Goal: Information Seeking & Learning: Learn about a topic

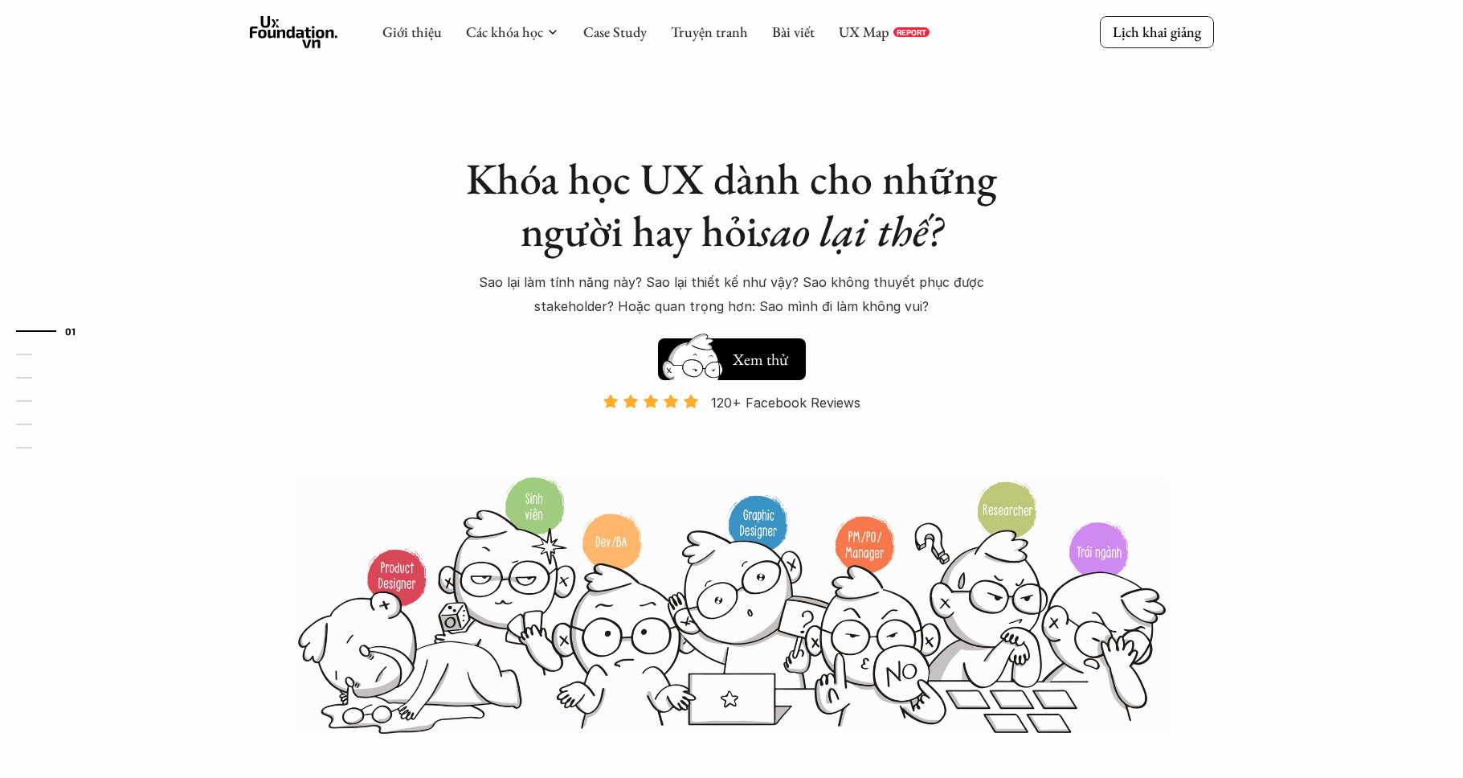
click at [855, 35] on link "UX Map" at bounding box center [864, 31] width 51 height 18
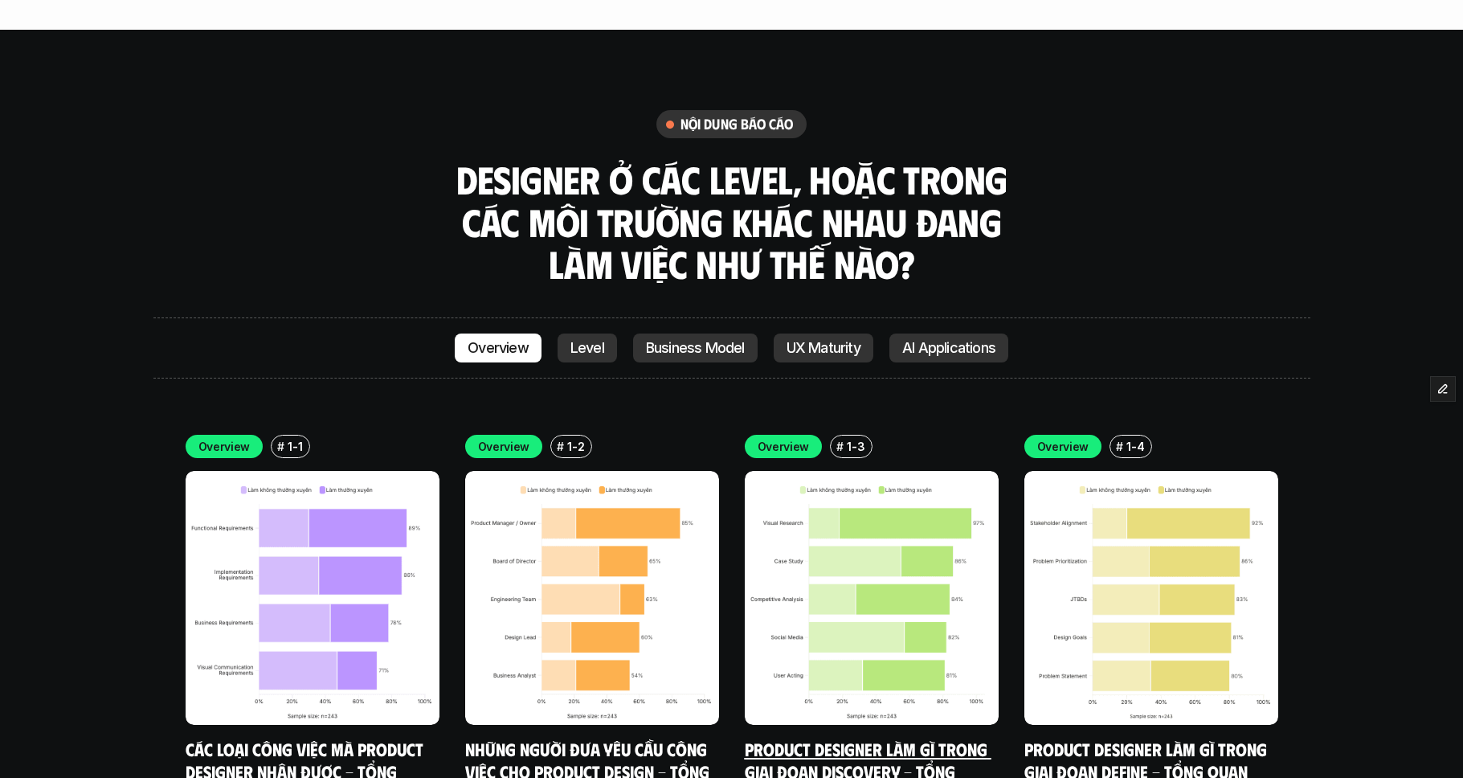
scroll to position [4475, 0]
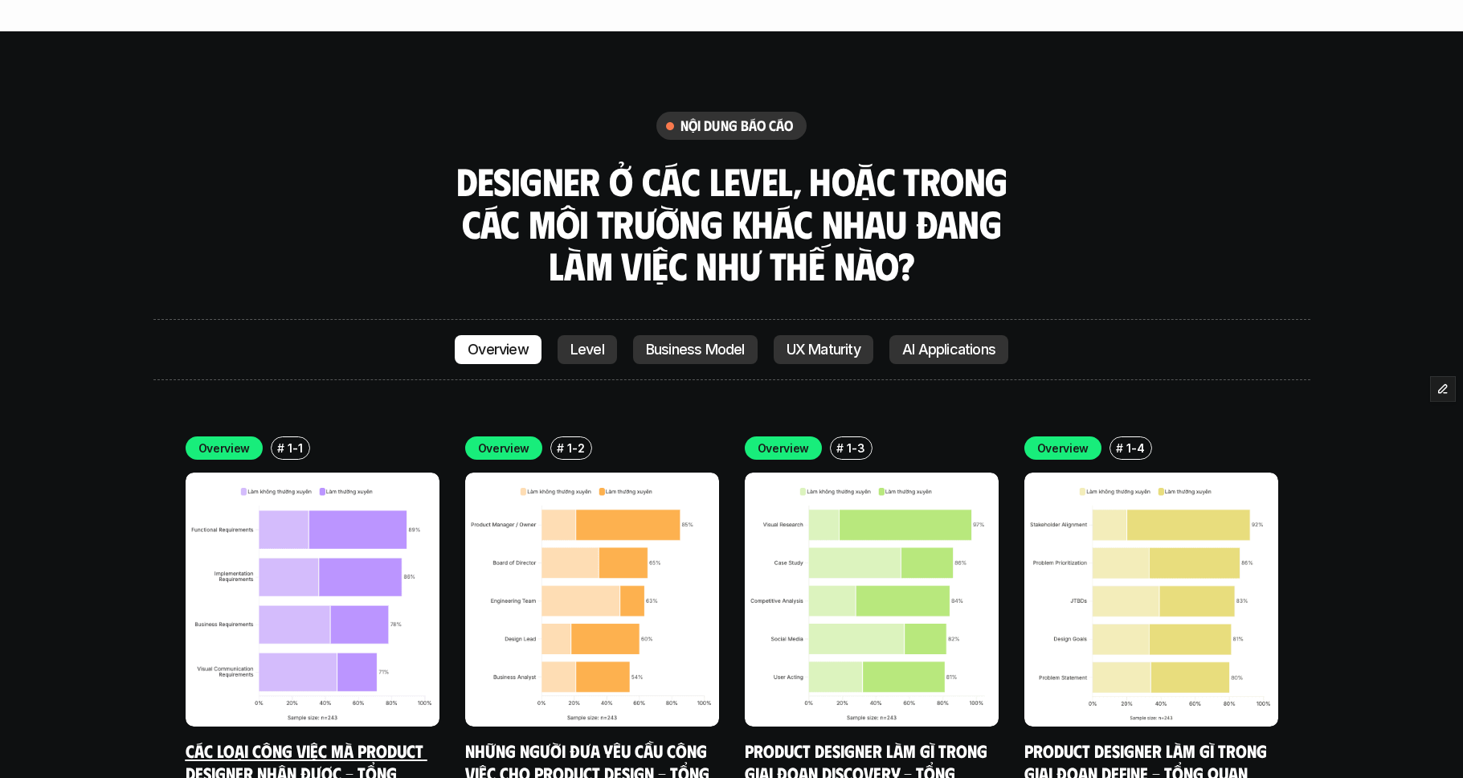
click at [284, 739] on link "Các loại công việc mà Product Designer nhận được - Tổng quan" at bounding box center [307, 772] width 242 height 66
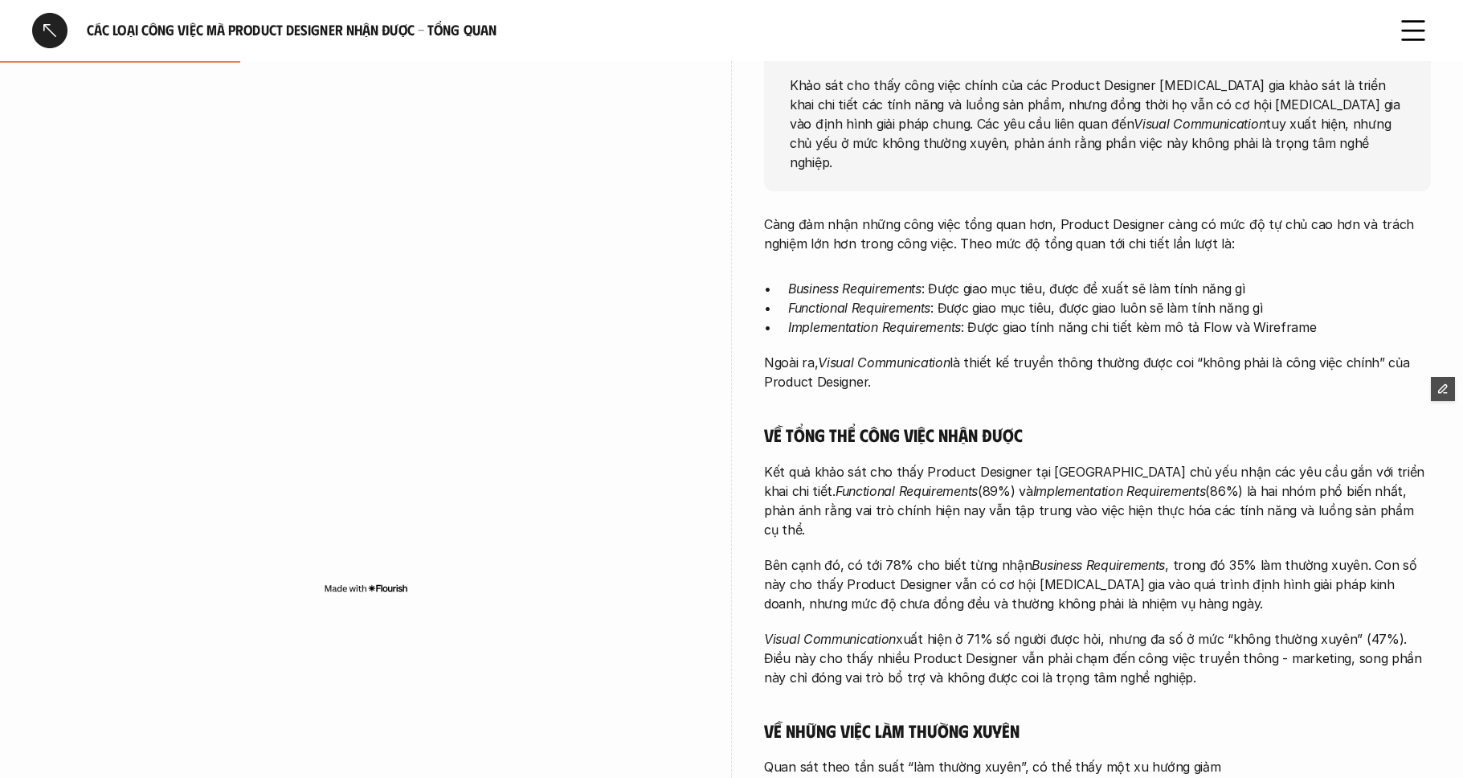
scroll to position [282, 0]
click at [46, 31] on div at bounding box center [49, 30] width 35 height 35
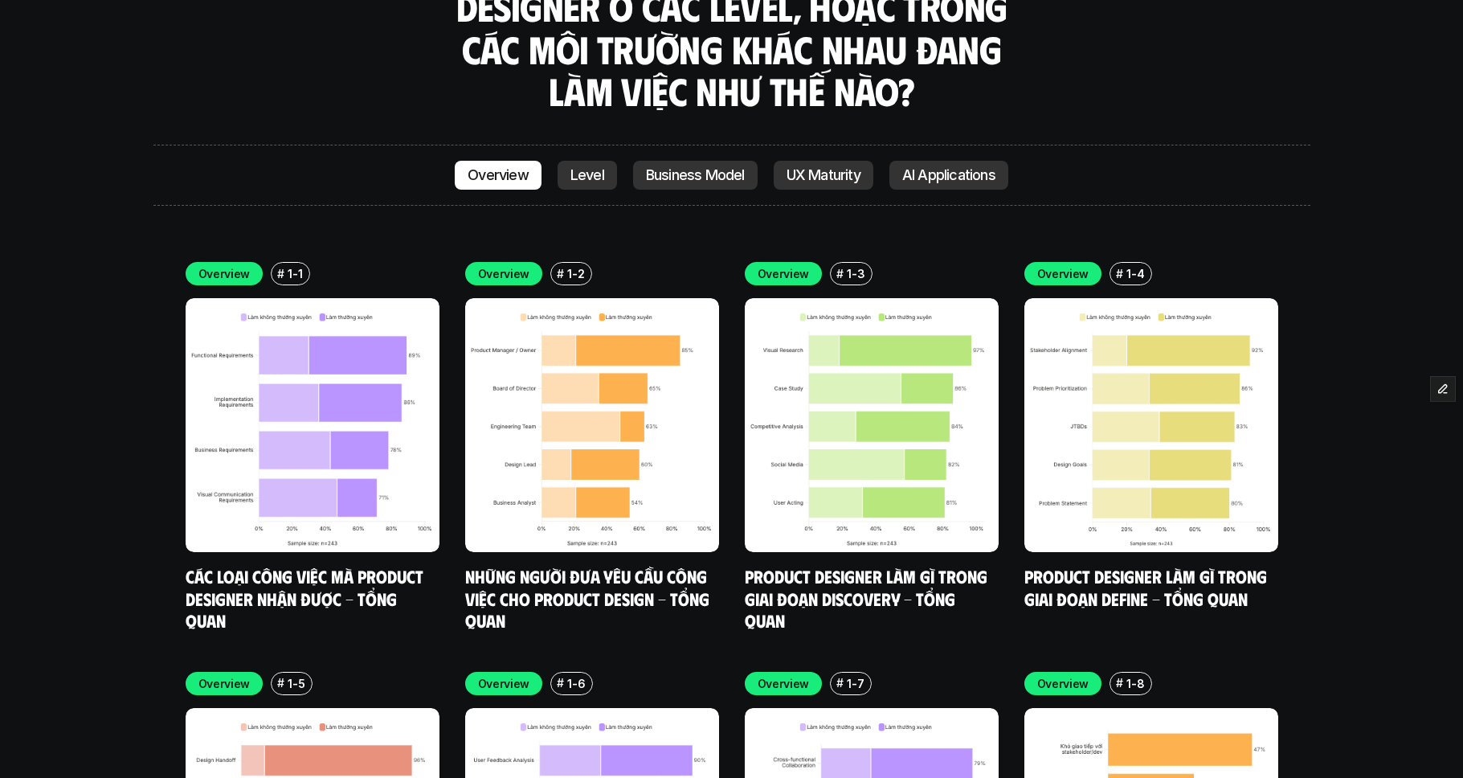
click at [1299, 433] on div "Overview # 1-1 Các loại công việc mà Product Designer nhận được - Tổng quan Ove…" at bounding box center [731, 639] width 1157 height 803
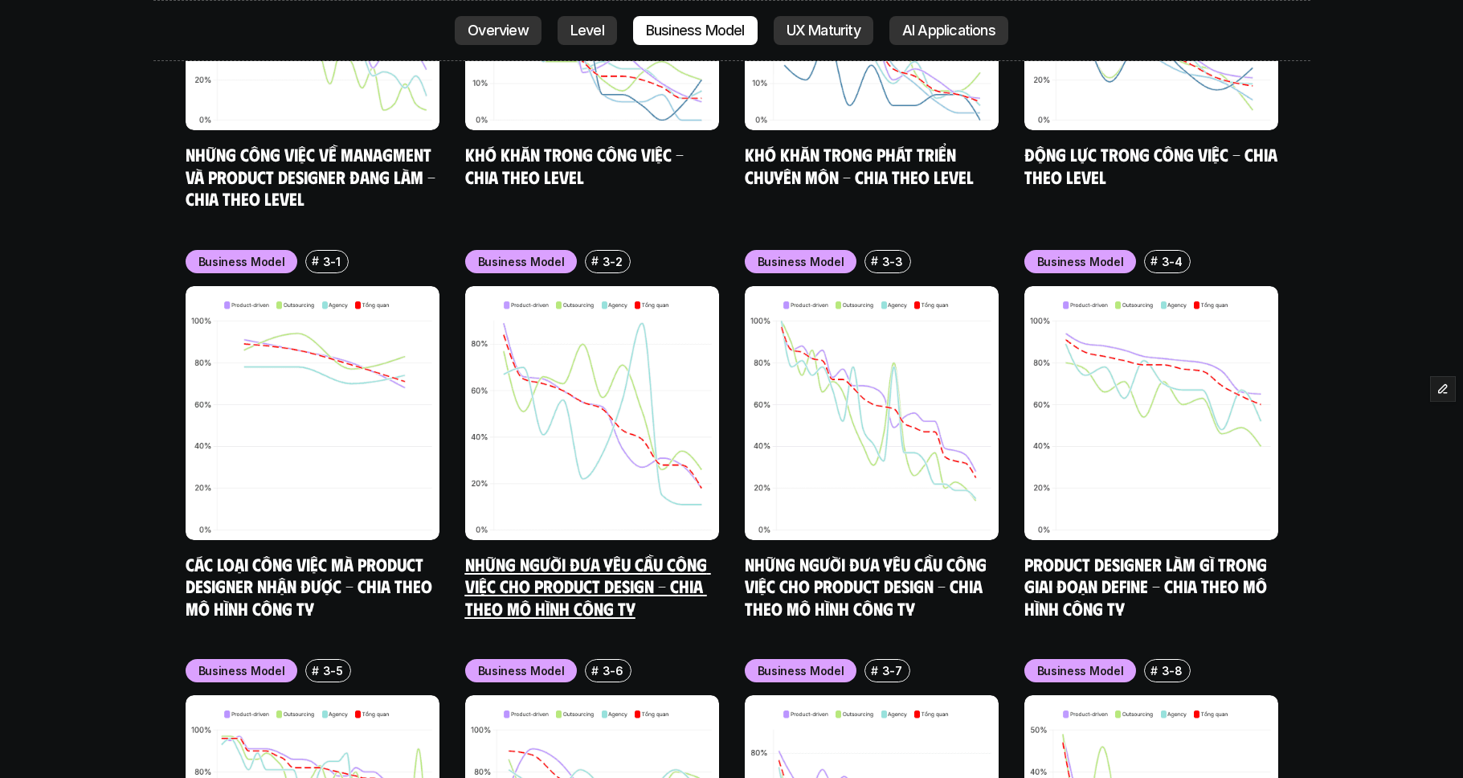
scroll to position [6509, 0]
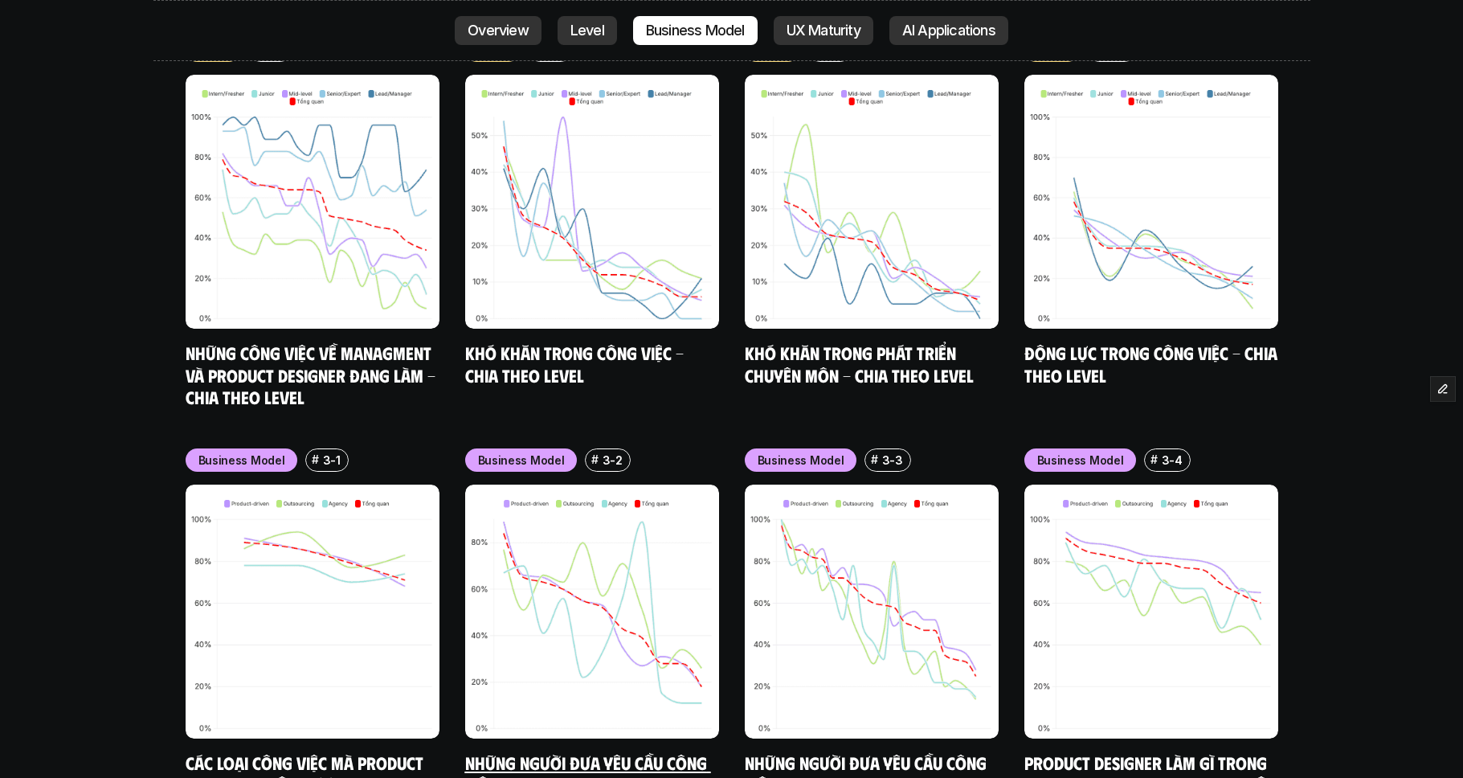
click at [550, 484] on img at bounding box center [592, 611] width 254 height 254
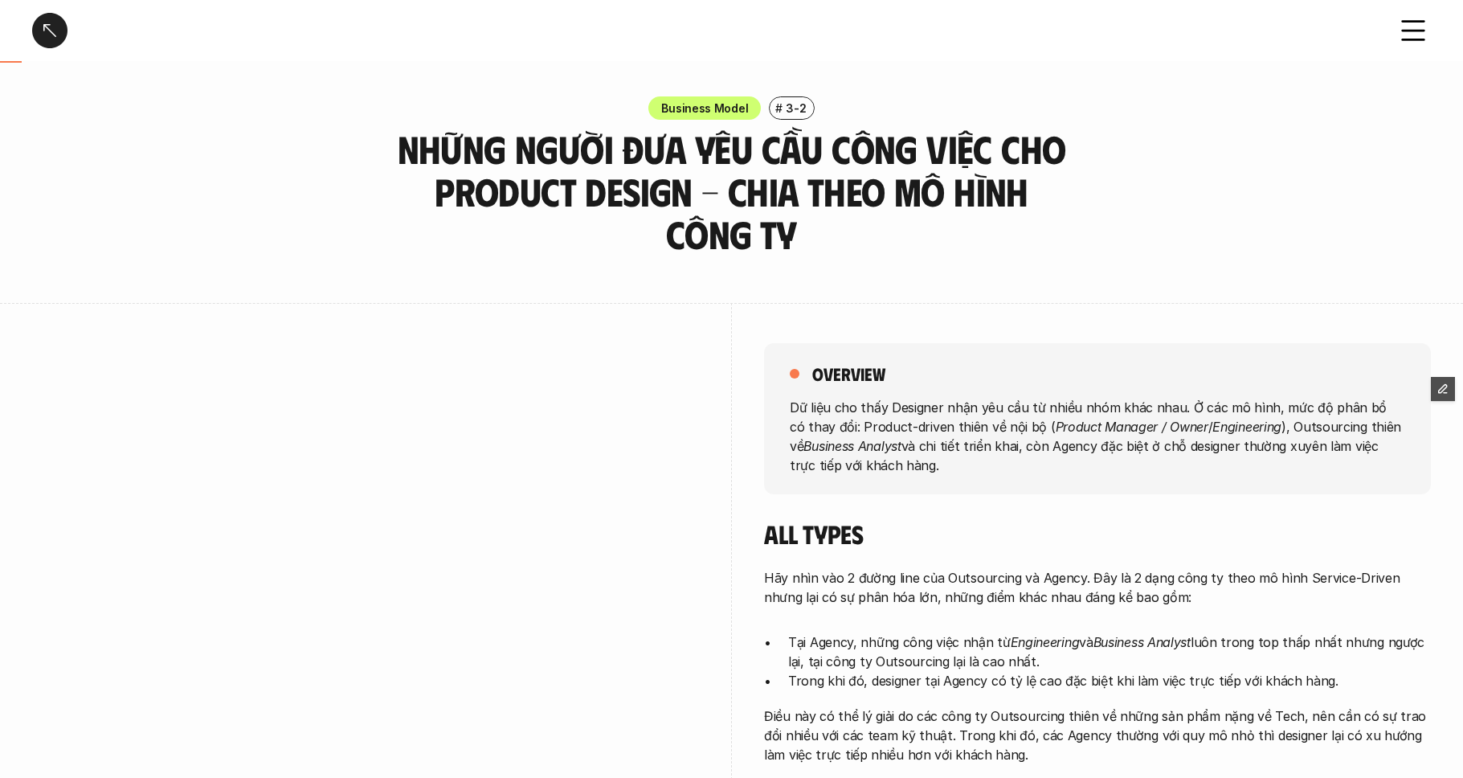
click at [51, 31] on div at bounding box center [49, 30] width 35 height 35
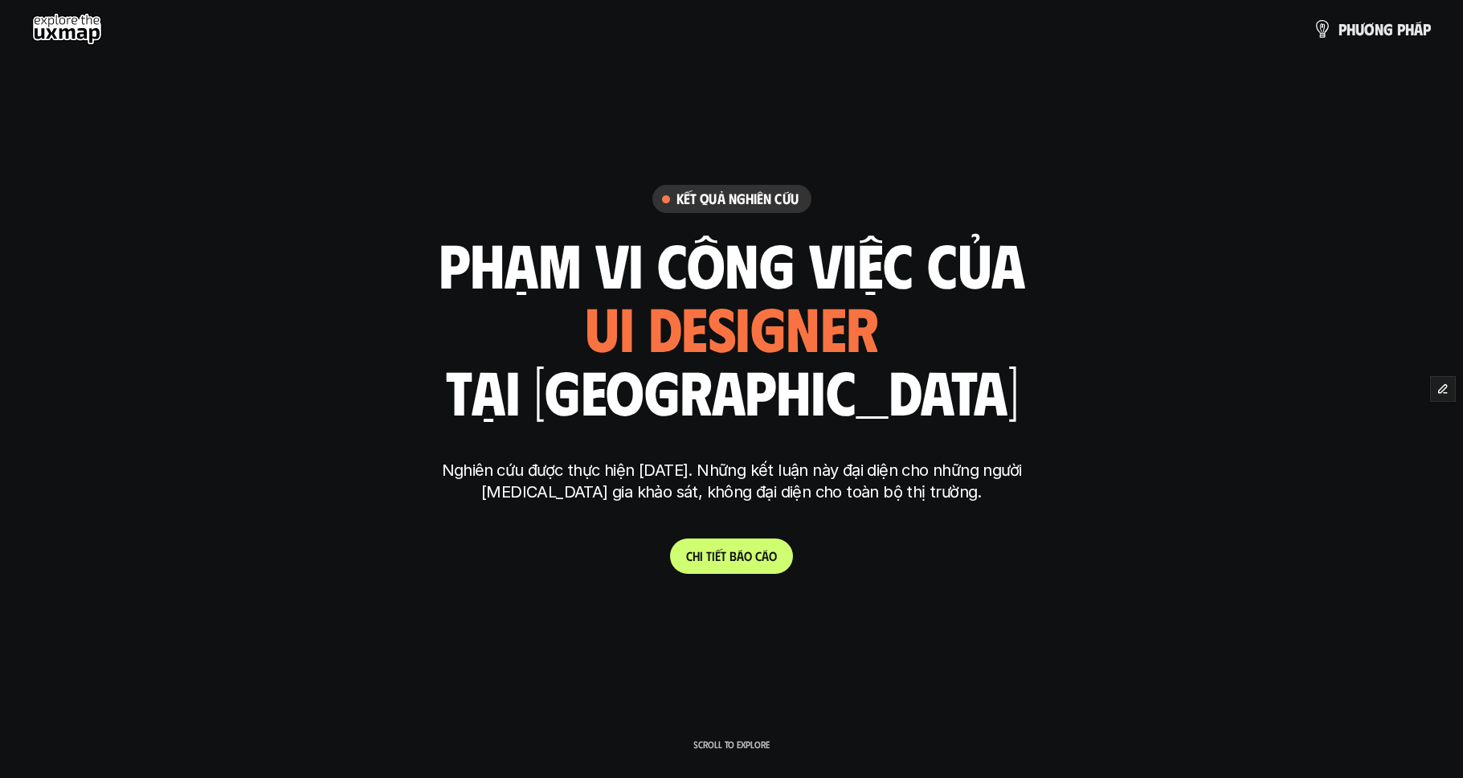
scroll to position [4649, 0]
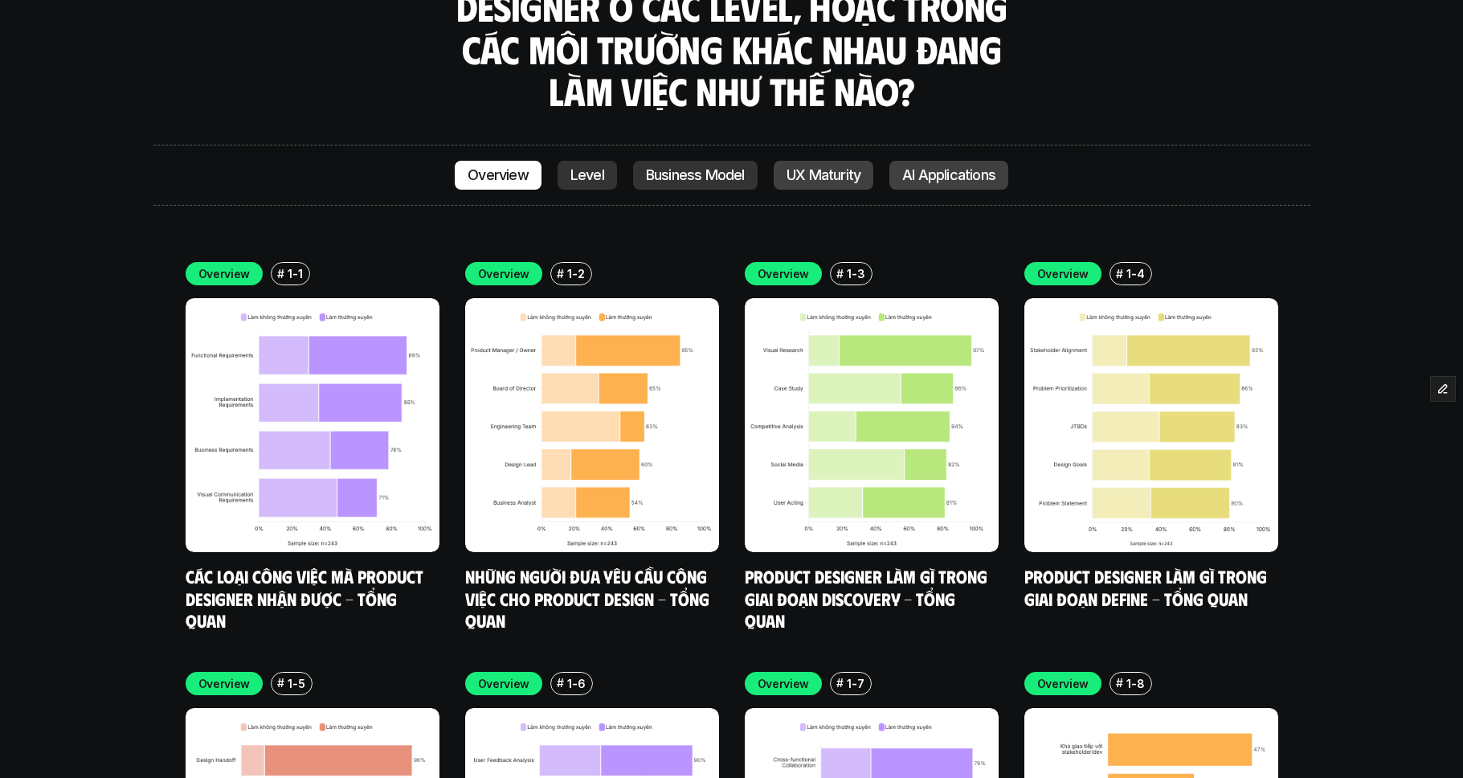
click at [848, 167] on p "UX Maturity" at bounding box center [823, 175] width 74 height 16
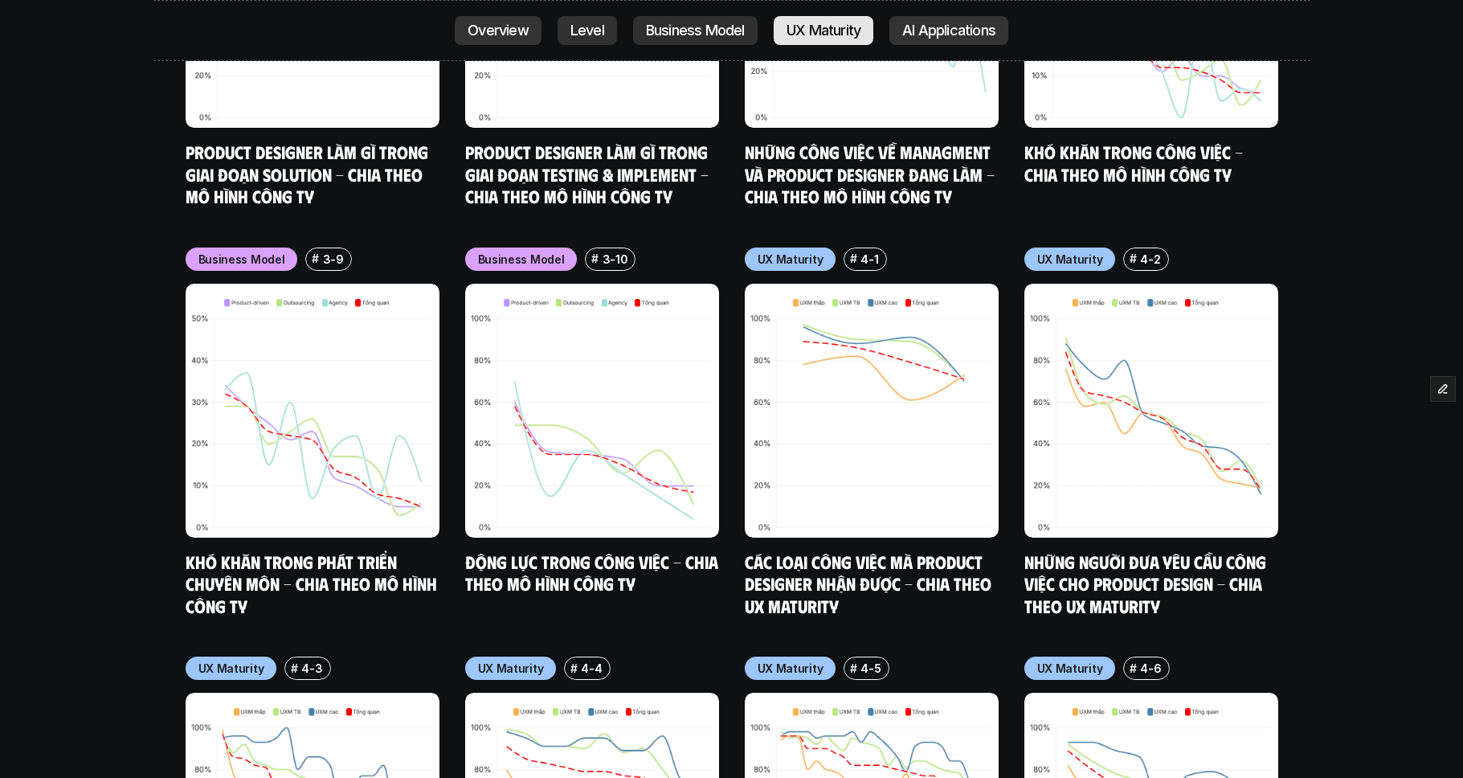
scroll to position [7530, 0]
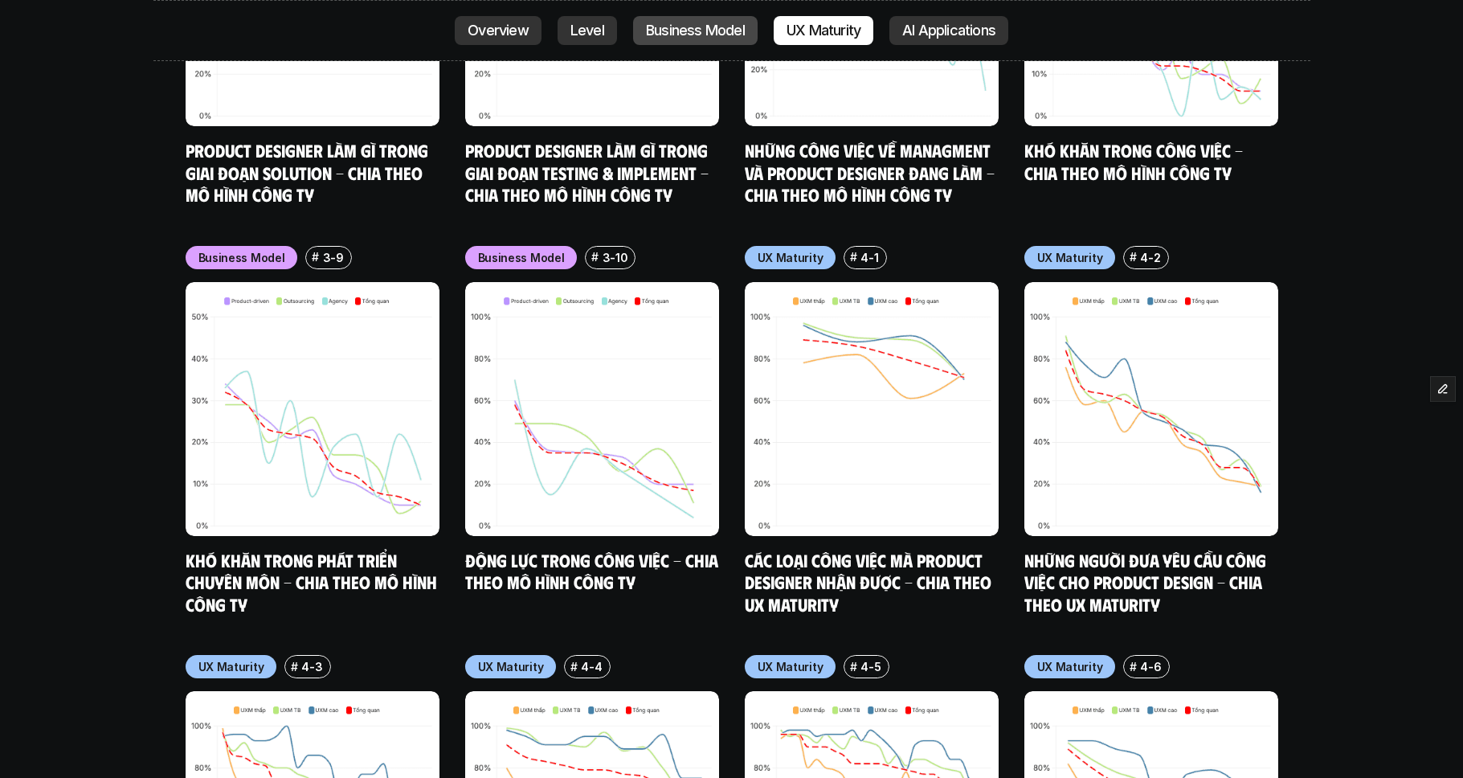
click at [688, 17] on link "Business Model" at bounding box center [695, 30] width 125 height 29
